Goal: Check status: Check status

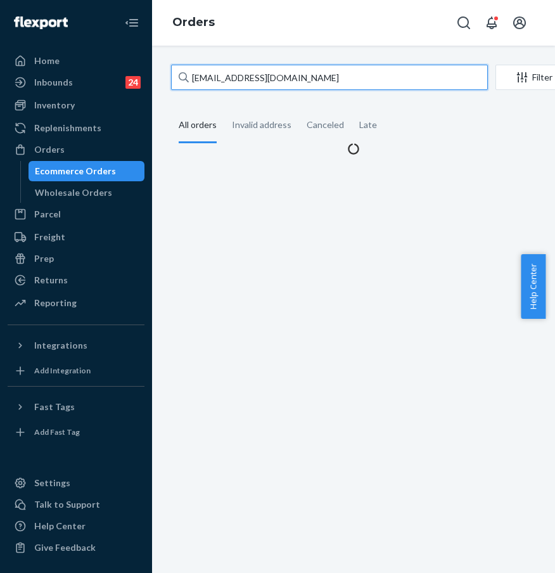
click at [252, 72] on input "[EMAIL_ADDRESS][DOMAIN_NAME]" at bounding box center [329, 77] width 317 height 25
drag, startPoint x: 276, startPoint y: 79, endPoint x: 190, endPoint y: 71, distance: 85.9
click at [190, 71] on input "[EMAIL_ADDRESS][DOMAIN_NAME]" at bounding box center [329, 77] width 317 height 25
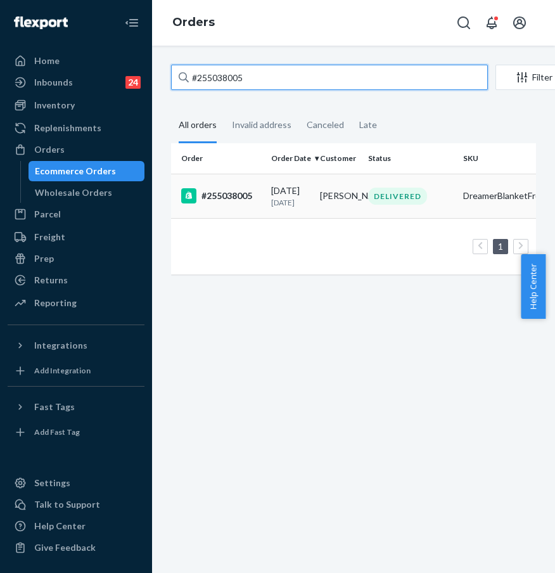
type input "#255038005"
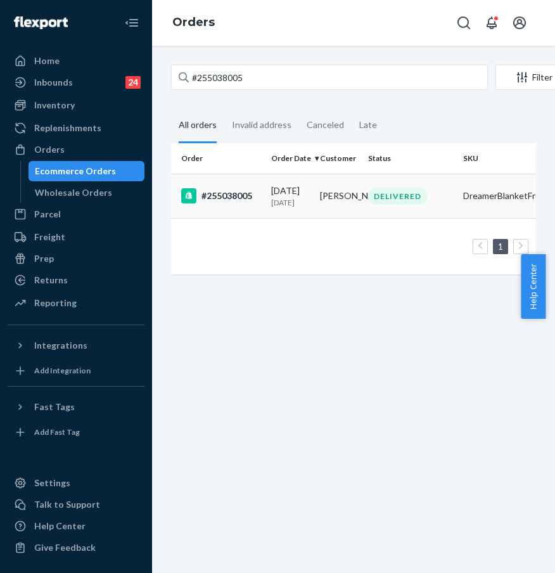
click at [226, 212] on td "#255038005" at bounding box center [218, 196] width 95 height 44
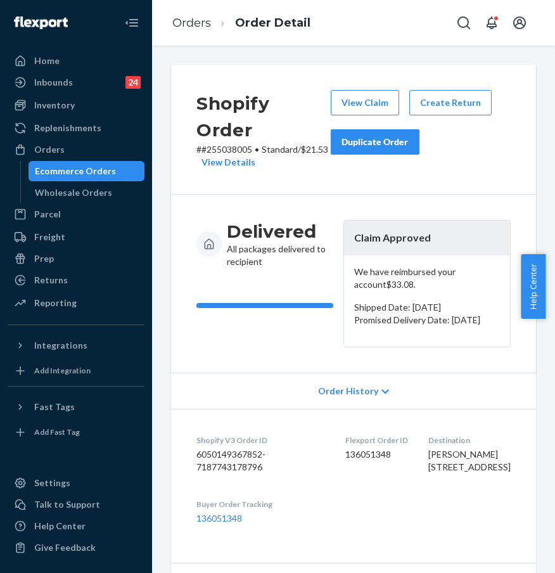
click at [298, 347] on div "Delivered All packages delivered to recipient" at bounding box center [265, 283] width 137 height 127
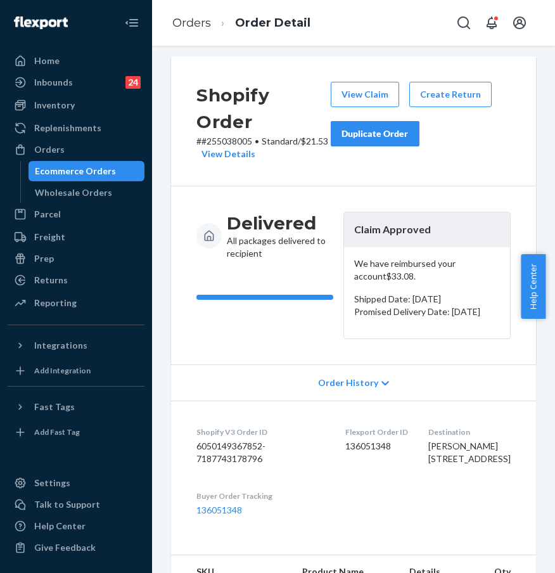
scroll to position [17, 0]
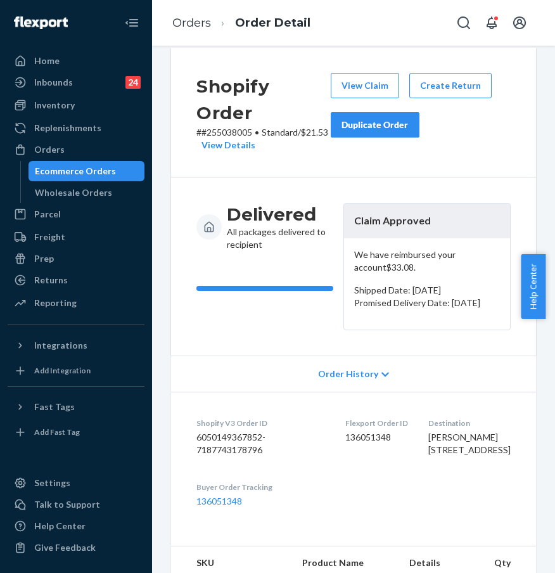
click at [351, 127] on div "Duplicate Order" at bounding box center [375, 125] width 67 height 13
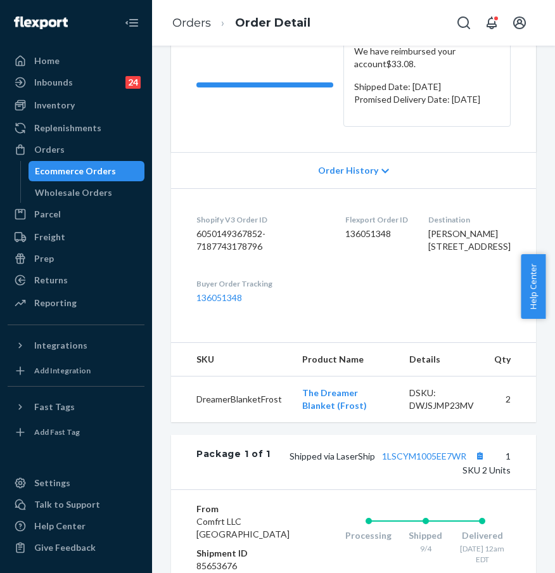
scroll to position [444, 0]
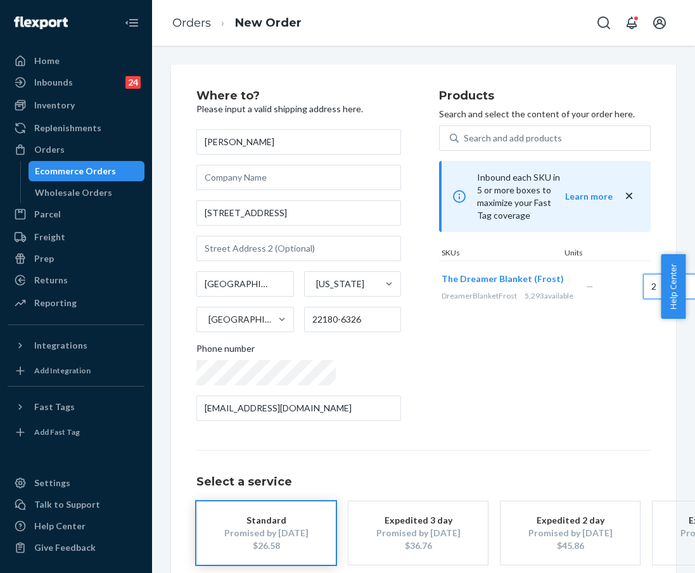
click at [555, 274] on input "2" at bounding box center [671, 286] width 56 height 25
type input "1"
click at [541, 368] on div "Products Search and select the content of your order here. Search and add produ…" at bounding box center [545, 260] width 212 height 341
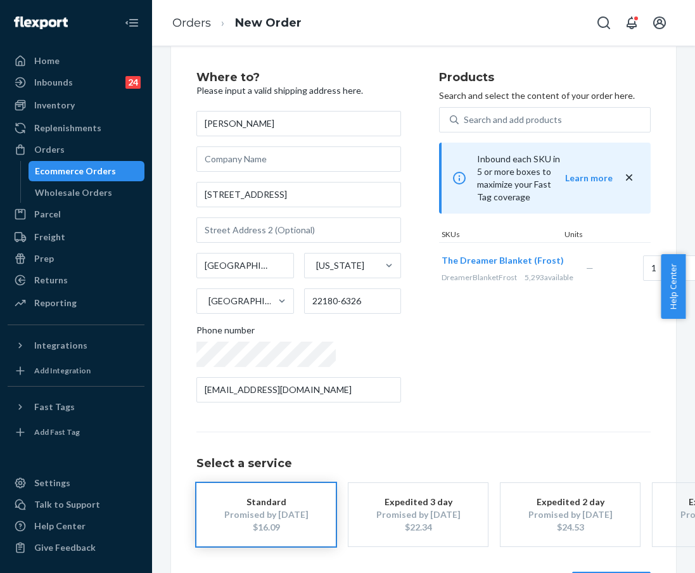
click at [452, 402] on div "Products Search and select the content of your order here. Search and add produ…" at bounding box center [545, 242] width 212 height 341
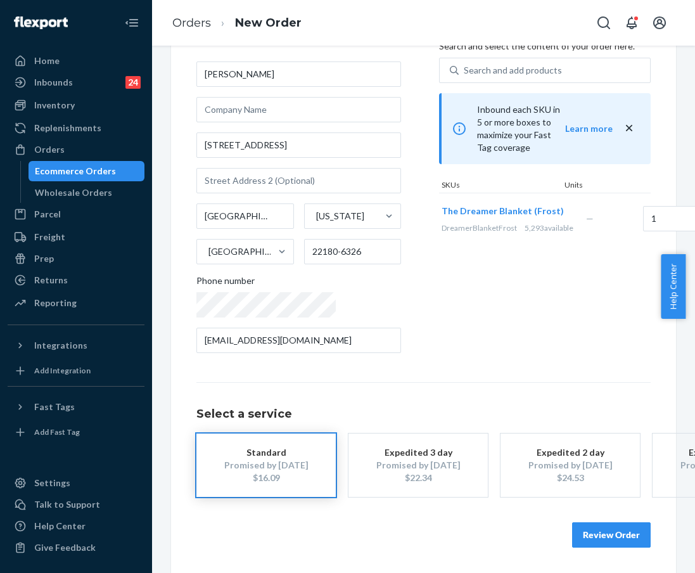
click at [555, 526] on button "Review Order" at bounding box center [611, 534] width 79 height 25
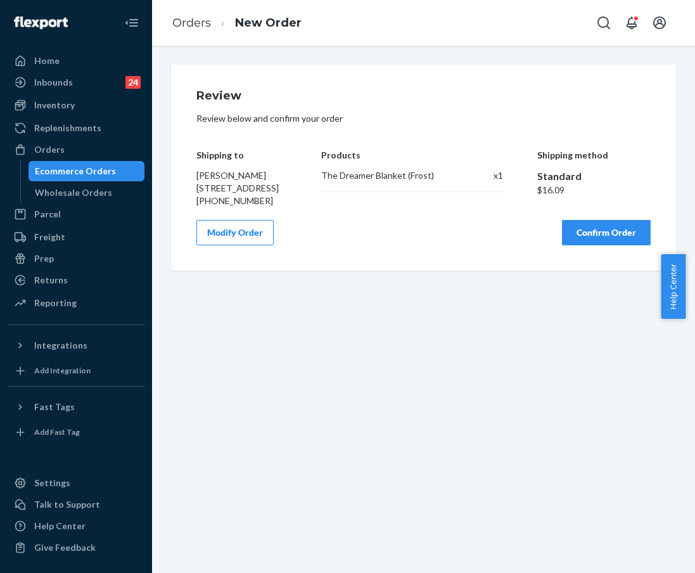
click at [555, 245] on button "Confirm Order" at bounding box center [606, 232] width 89 height 25
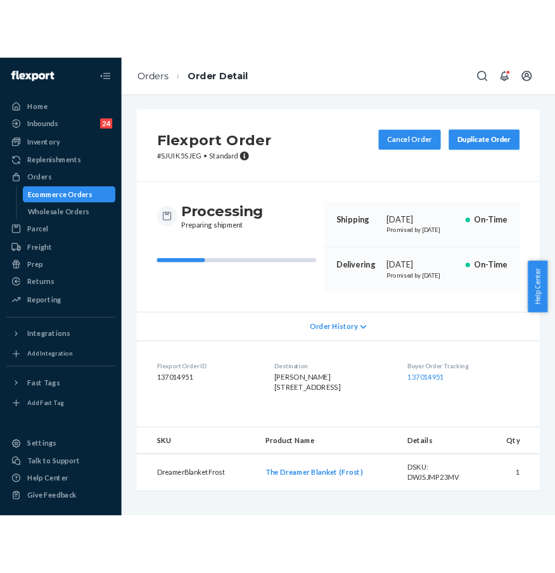
scroll to position [22, 0]
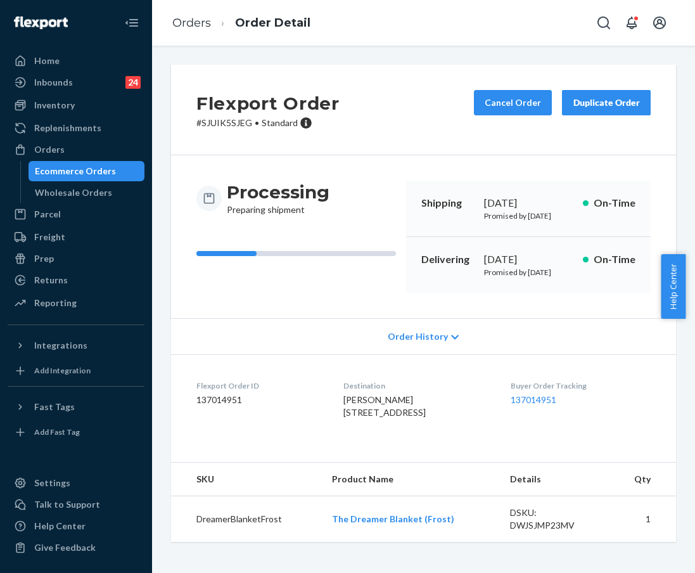
click at [521, 424] on div "Buyer Order Tracking 137014951" at bounding box center [581, 402] width 140 height 44
drag, startPoint x: 508, startPoint y: 417, endPoint x: 576, endPoint y: 415, distance: 67.8
click at [555, 415] on dl "Flexport Order ID 137014951 Destination Amanda Walker 502 Plum St SW Vienna, VA…" at bounding box center [423, 401] width 505 height 95
copy link "137014951"
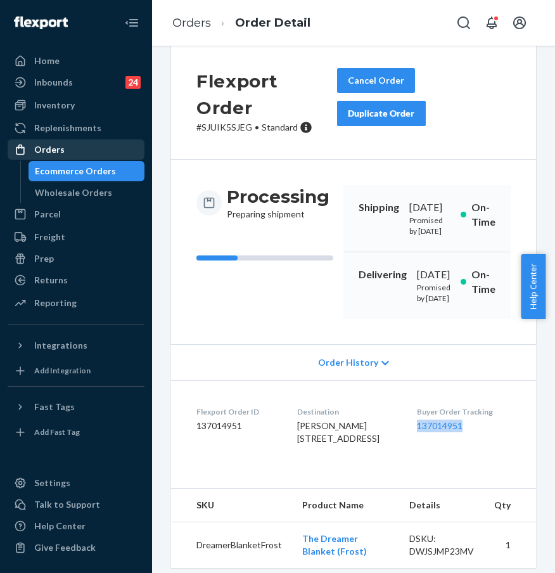
drag, startPoint x: 89, startPoint y: 146, endPoint x: 101, endPoint y: 140, distance: 13.9
click at [89, 146] on div "Orders" at bounding box center [76, 150] width 134 height 18
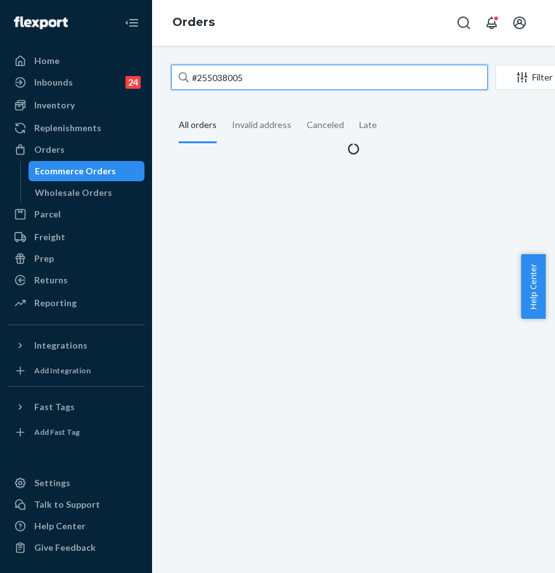
drag, startPoint x: 233, startPoint y: 75, endPoint x: 277, endPoint y: 79, distance: 43.9
click at [234, 75] on input "#255038005" at bounding box center [329, 77] width 317 height 25
drag, startPoint x: 280, startPoint y: 79, endPoint x: 171, endPoint y: 77, distance: 109.1
click at [171, 77] on input "#255038005" at bounding box center [329, 77] width 317 height 25
paste input "149909"
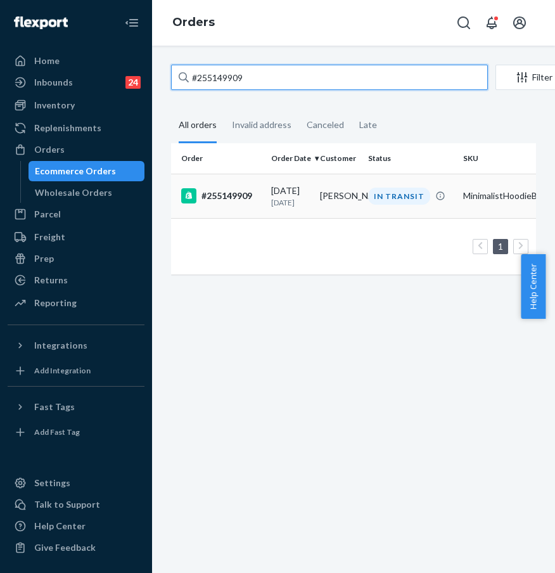
type input "#255149909"
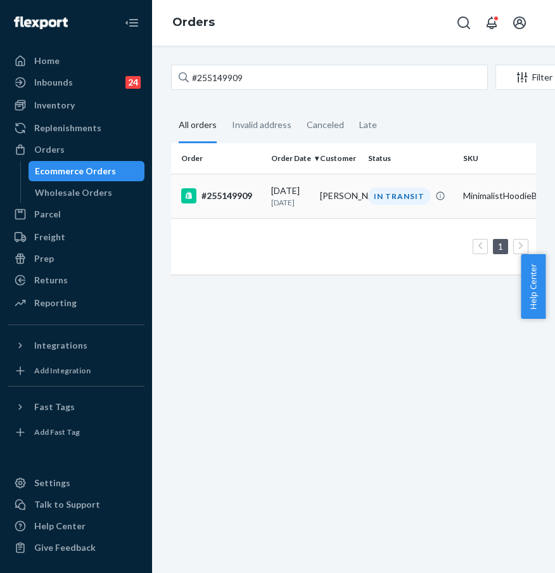
click at [238, 197] on div "#255149909" at bounding box center [221, 195] width 80 height 15
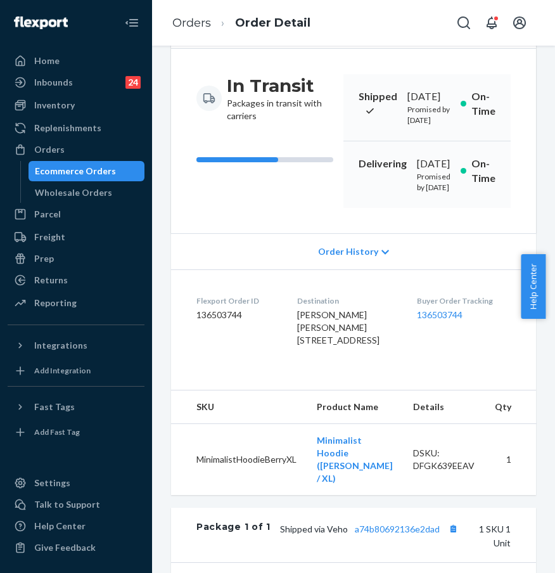
scroll to position [269, 0]
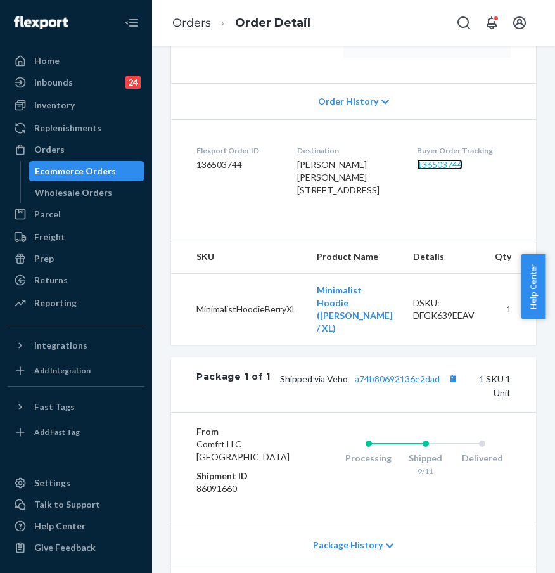
click at [439, 170] on link "136503744" at bounding box center [440, 164] width 46 height 11
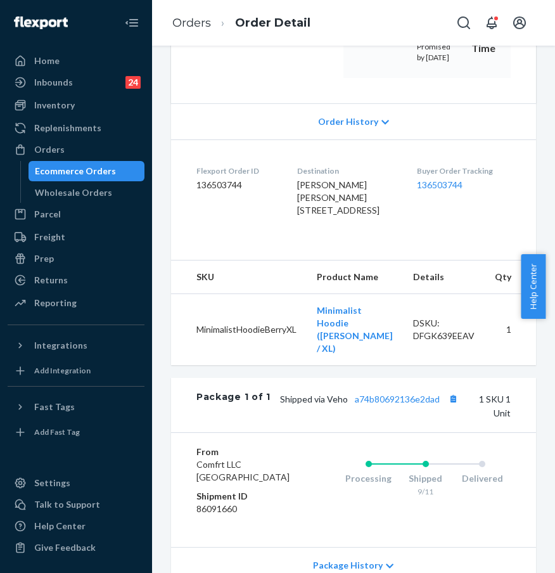
click at [504, 139] on div "Order History" at bounding box center [353, 121] width 365 height 36
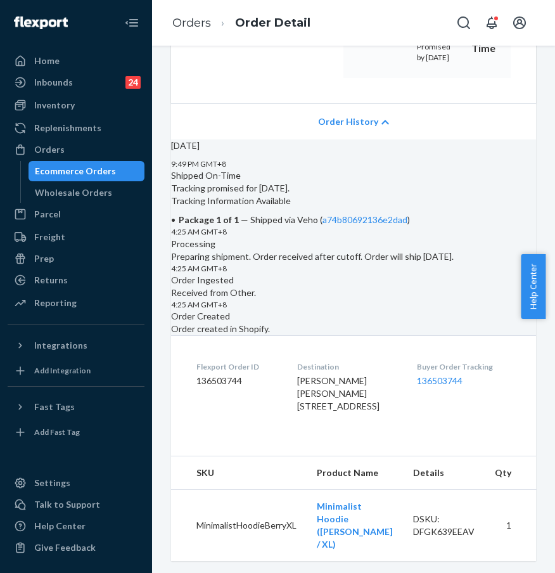
click at [428, 139] on div "Order History" at bounding box center [353, 121] width 365 height 36
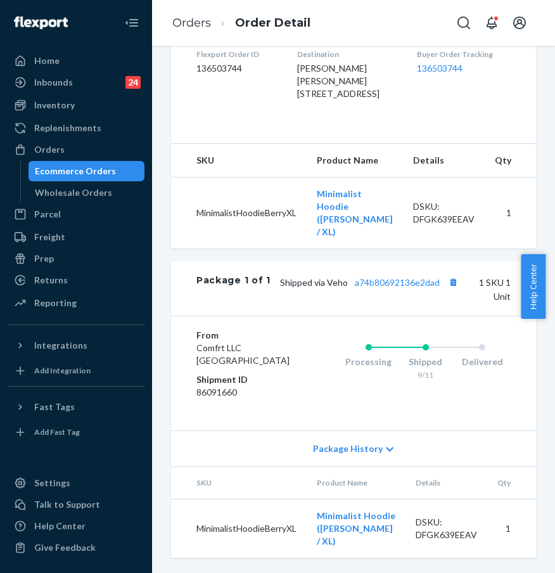
scroll to position [339, 0]
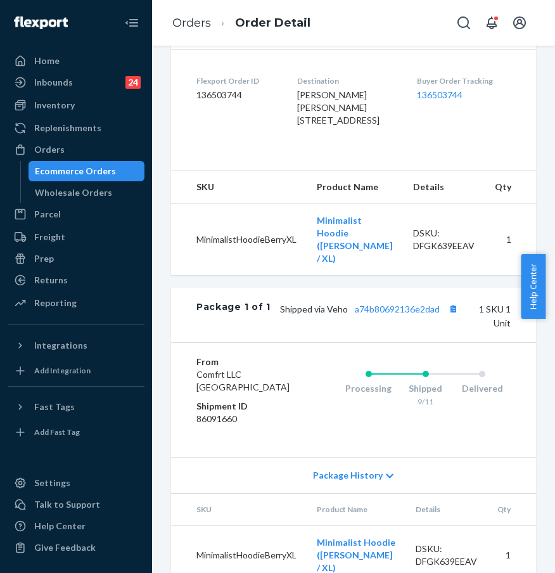
click at [449, 132] on div "Buyer Order Tracking 136503744" at bounding box center [464, 103] width 94 height 56
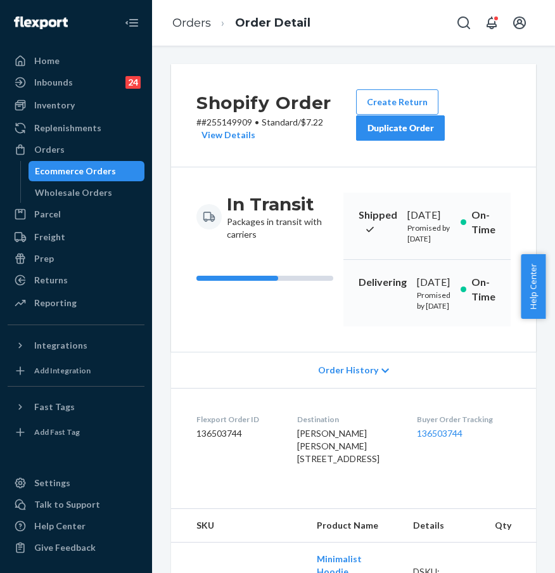
scroll to position [0, 0]
click at [446, 352] on div "In Transit Packages in transit with carriers Shipped September 11, 2025 Promise…" at bounding box center [353, 260] width 365 height 184
click at [85, 162] on div "Ecommerce Orders" at bounding box center [87, 171] width 114 height 18
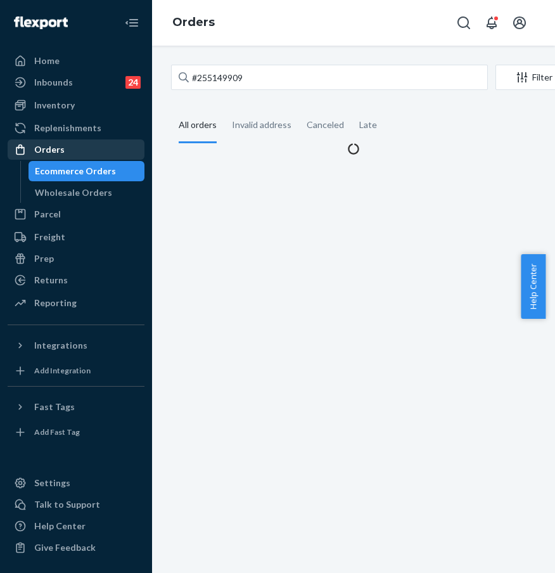
click at [90, 154] on div "Orders" at bounding box center [76, 150] width 134 height 18
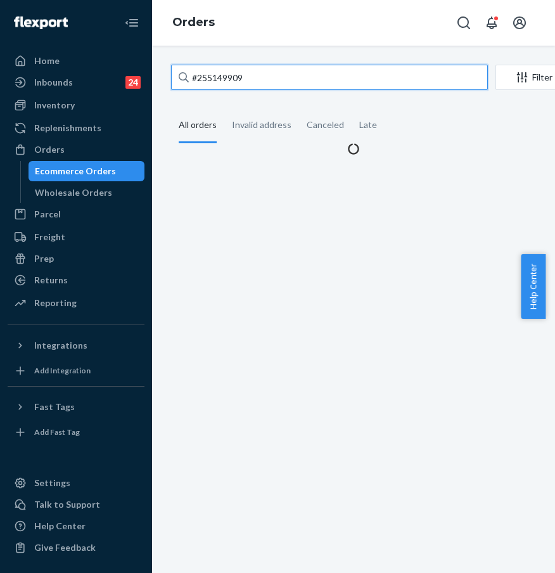
click at [237, 82] on input "#255149909" at bounding box center [329, 77] width 317 height 25
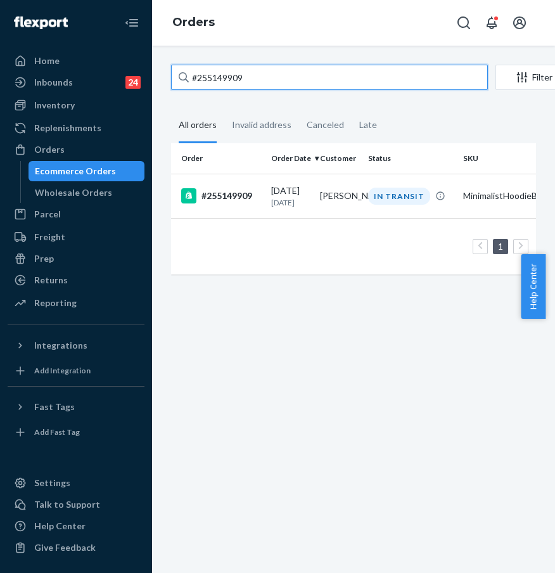
drag, startPoint x: 273, startPoint y: 80, endPoint x: 182, endPoint y: 74, distance: 90.8
click at [182, 74] on div "#255149909" at bounding box center [329, 77] width 317 height 25
paste input "3943845"
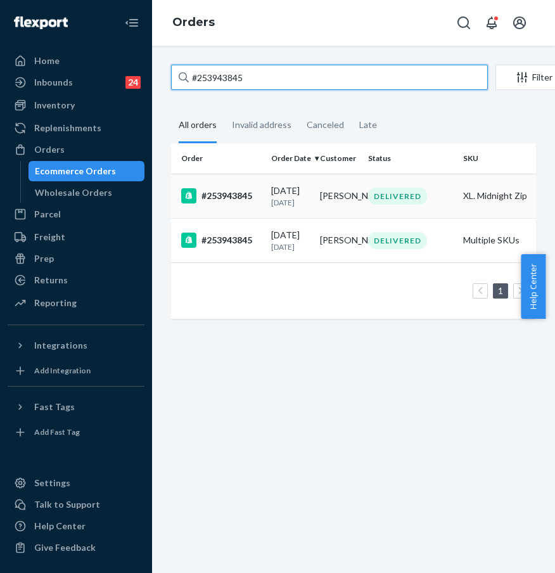
type input "#253943845"
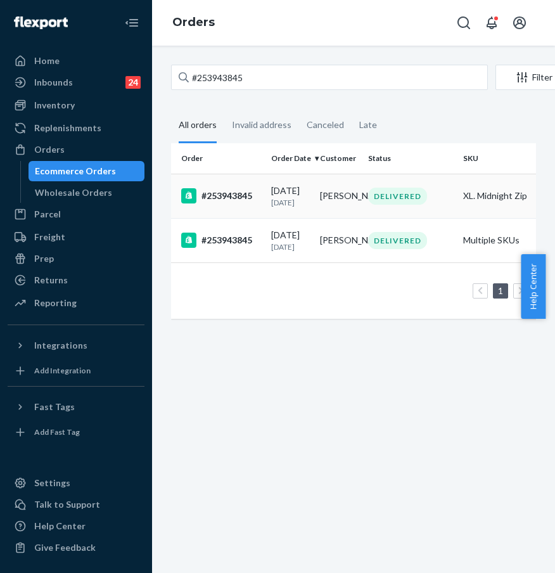
click at [228, 211] on td "#253943845" at bounding box center [218, 196] width 95 height 44
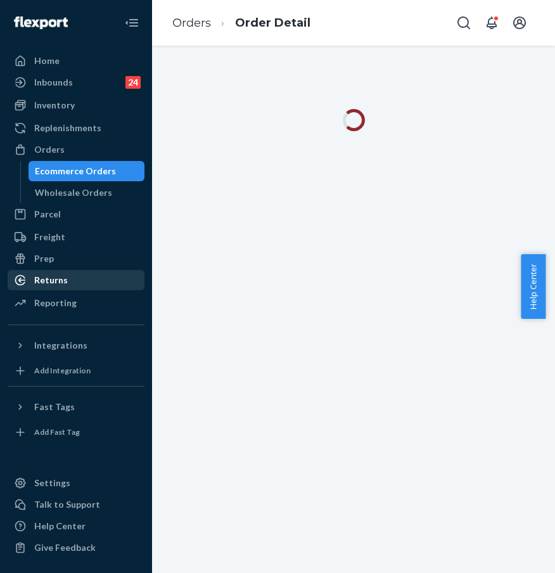
click at [88, 272] on div "Returns" at bounding box center [76, 280] width 134 height 18
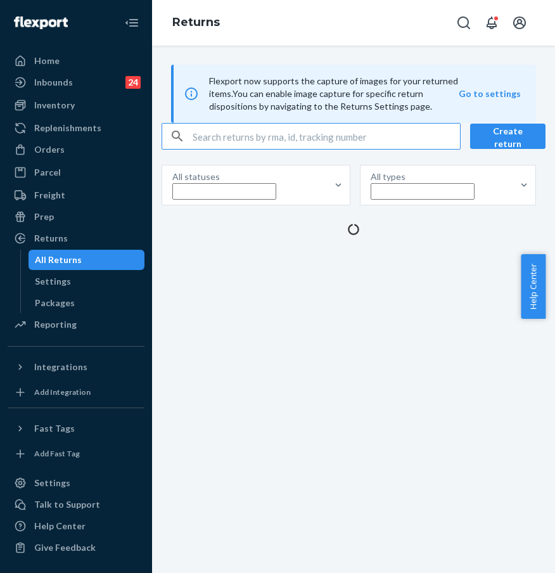
click at [225, 149] on input "text" at bounding box center [327, 136] width 268 height 25
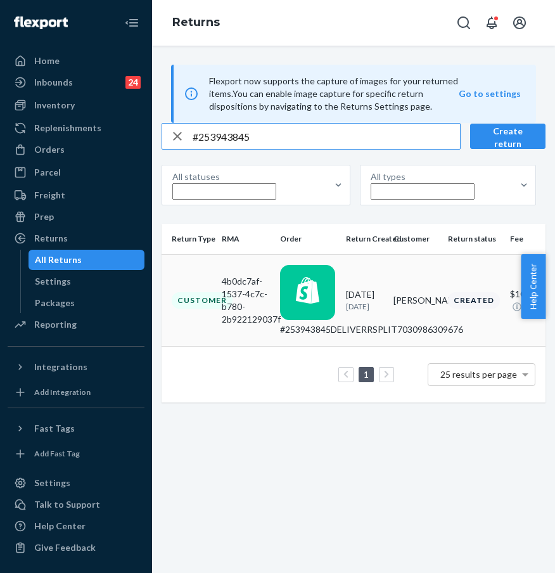
type input "#253943845"
click at [233, 296] on div "Customer" at bounding box center [202, 300] width 61 height 16
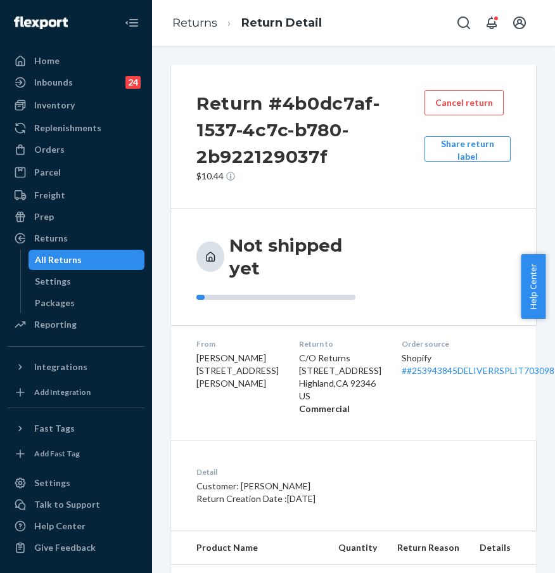
click at [477, 151] on button "Share return label" at bounding box center [468, 148] width 86 height 25
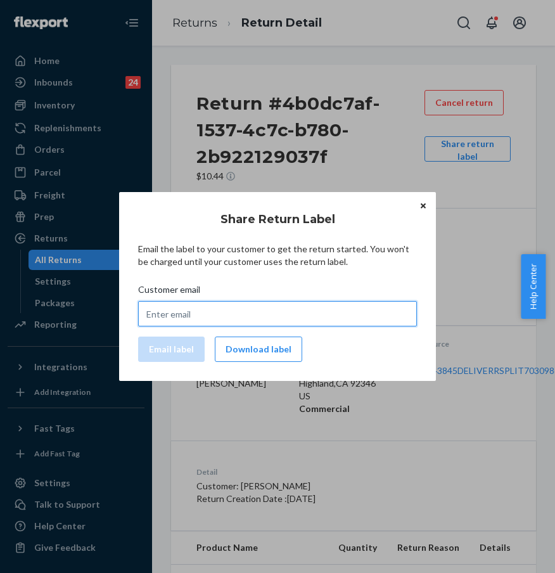
click at [255, 312] on input "Customer email" at bounding box center [277, 313] width 279 height 25
paste input "marcibrosch@yahoo.com"
type input "marcibrosch@yahoo.com"
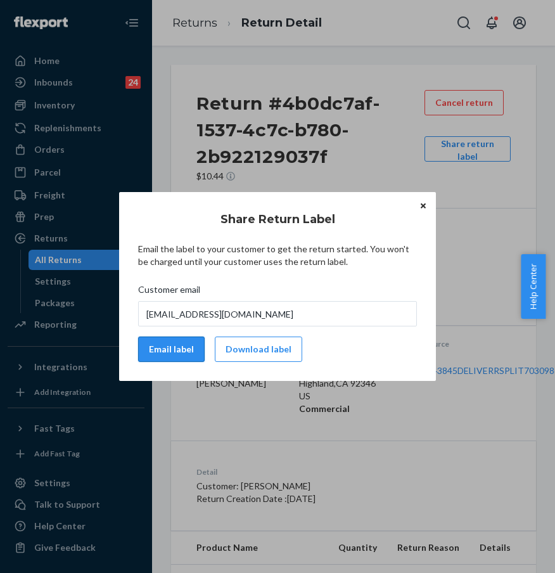
click at [160, 345] on button "Email label" at bounding box center [171, 349] width 67 height 25
click at [263, 352] on button "Download label" at bounding box center [258, 349] width 87 height 25
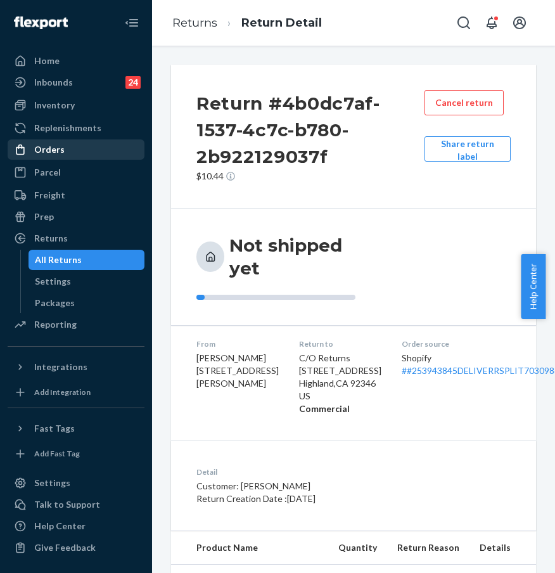
click at [82, 145] on div "Orders" at bounding box center [76, 150] width 134 height 18
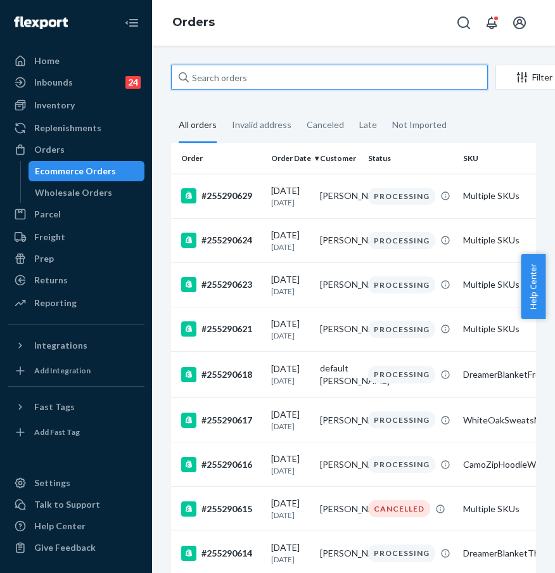
click at [239, 70] on input "text" at bounding box center [329, 77] width 317 height 25
paste input "#255271544"
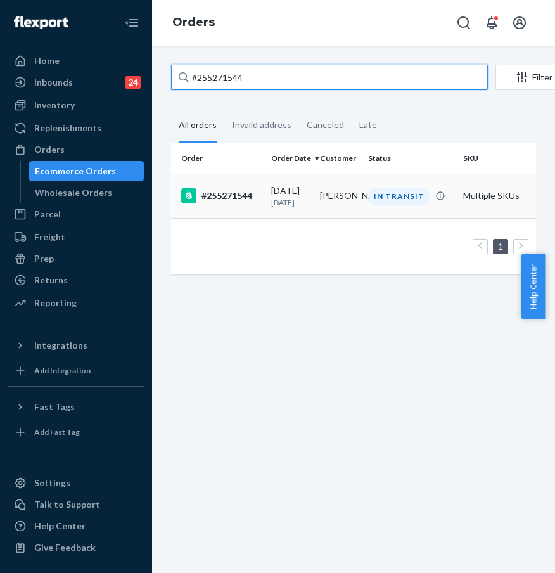
type input "#255271544"
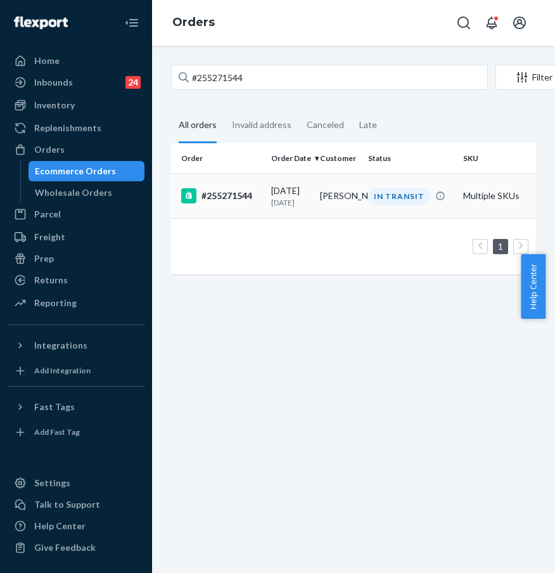
click at [237, 201] on div "#255271544" at bounding box center [221, 195] width 80 height 15
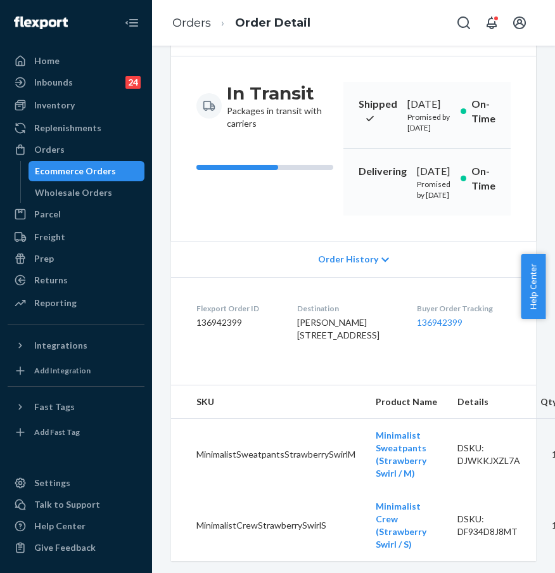
scroll to position [114, 0]
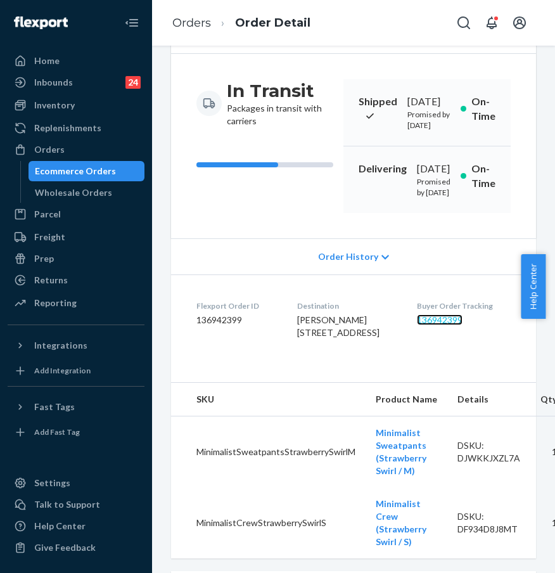
click at [453, 325] on link "136942399" at bounding box center [440, 319] width 46 height 11
click at [0, 0] on div "Home Inbounds 24 Shipping Plans Problems 24 Inventory Products Replenishments O…" at bounding box center [277, 286] width 555 height 573
click at [200, 26] on link "Orders" at bounding box center [191, 23] width 39 height 14
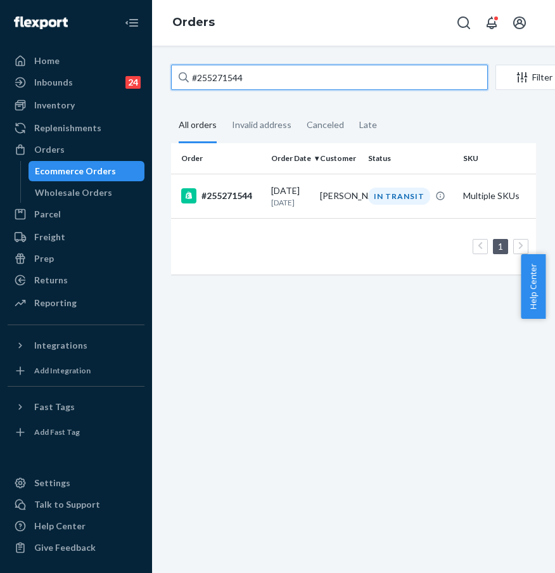
click at [280, 78] on input "#255271544" at bounding box center [329, 77] width 317 height 25
paste input "4956319"
type input "#254956319"
drag, startPoint x: 288, startPoint y: 79, endPoint x: 162, endPoint y: 79, distance: 125.5
click at [162, 79] on div "#254956319 Filter Import Orders Create order Ecommerce order Removal order All …" at bounding box center [354, 176] width 384 height 223
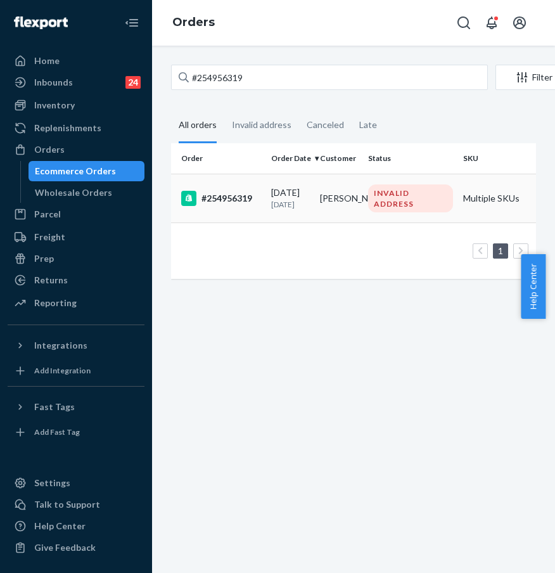
click at [218, 204] on div "#254956319" at bounding box center [221, 198] width 80 height 15
